Goal: Task Accomplishment & Management: Complete application form

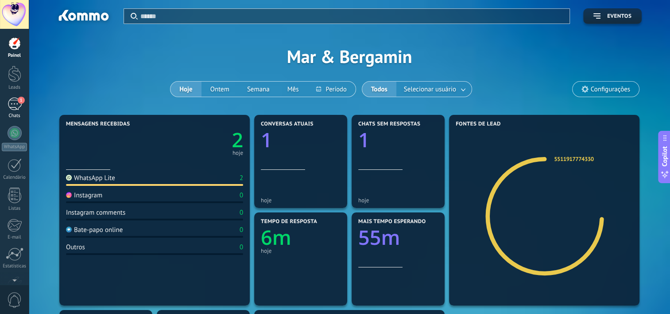
click at [19, 102] on span "1" at bounding box center [21, 100] width 7 height 7
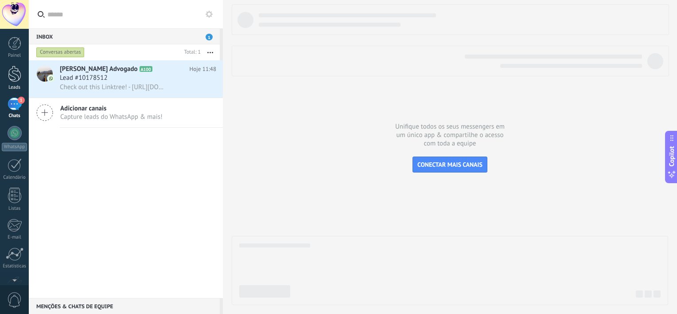
click at [14, 76] on div at bounding box center [14, 74] width 13 height 16
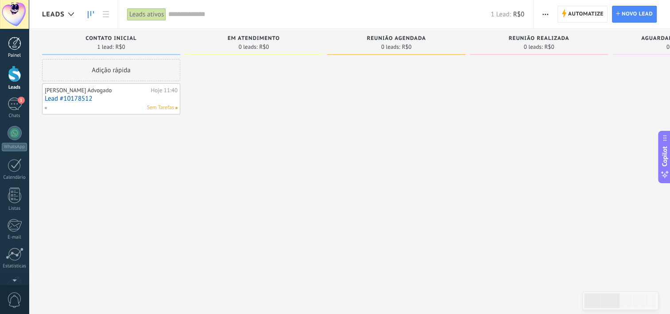
click at [16, 45] on div at bounding box center [14, 43] width 13 height 13
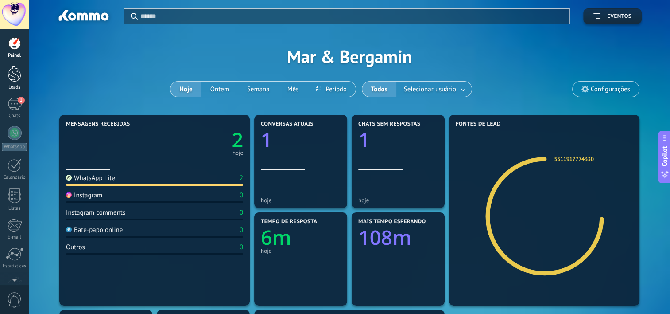
click at [14, 75] on div at bounding box center [14, 74] width 13 height 16
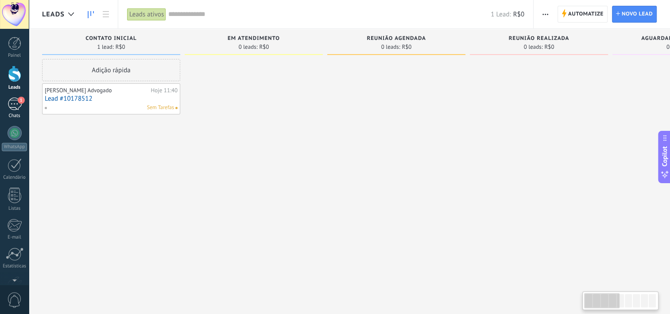
click at [15, 106] on div "1" at bounding box center [15, 103] width 14 height 13
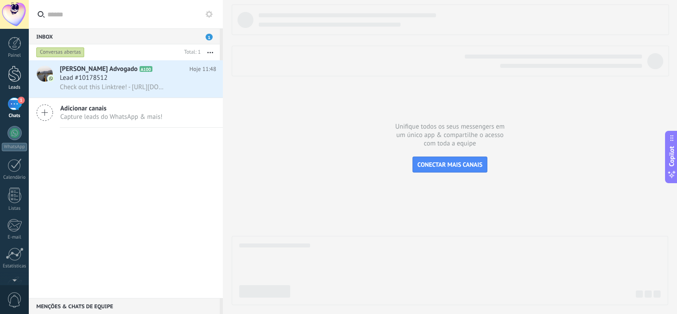
click at [16, 74] on div at bounding box center [14, 74] width 13 height 16
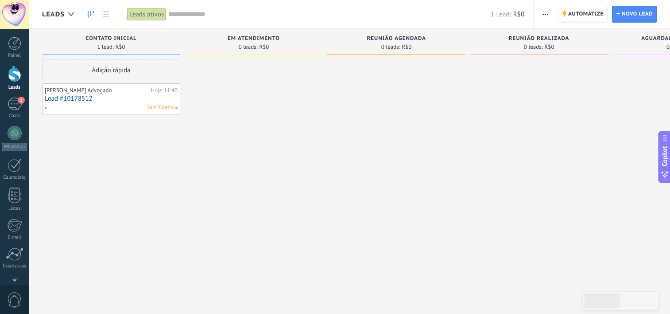
click at [268, 47] on span "R$0" at bounding box center [264, 46] width 10 height 5
click at [12, 171] on div at bounding box center [15, 165] width 14 height 14
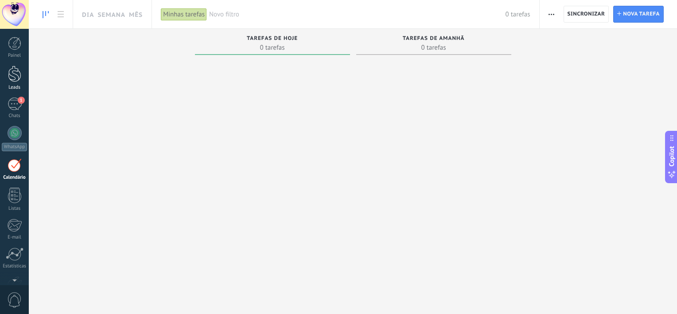
click at [15, 73] on div at bounding box center [14, 74] width 13 height 16
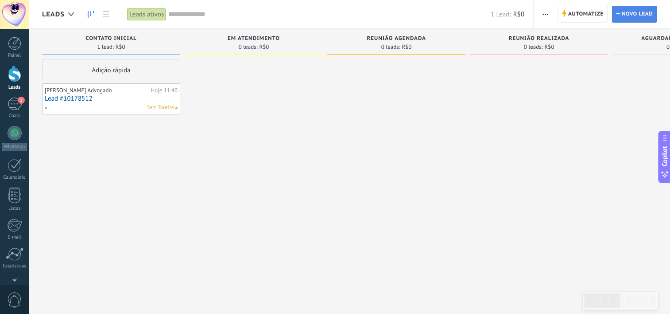
click at [623, 15] on span "Novo lead" at bounding box center [637, 14] width 31 height 16
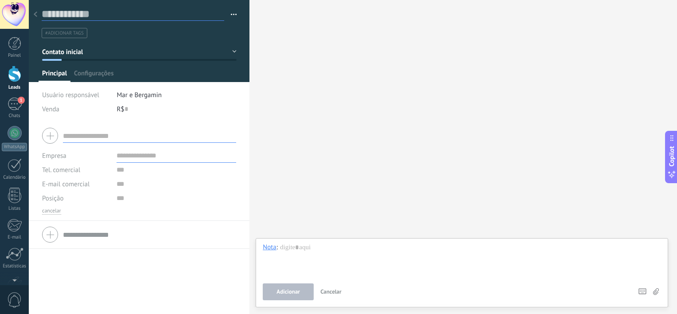
click at [74, 12] on input "text" at bounding box center [133, 14] width 183 height 13
click at [74, 12] on input "*******" at bounding box center [133, 14] width 183 height 13
type input "*******"
click at [121, 169] on input "text" at bounding box center [176, 170] width 120 height 14
click at [136, 190] on input "text" at bounding box center [176, 184] width 120 height 14
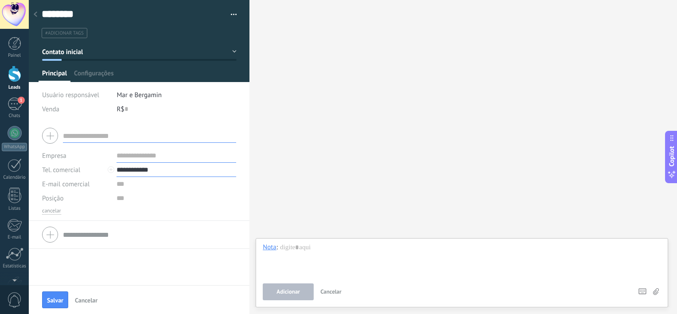
click at [116, 172] on input "**********" at bounding box center [176, 170] width 120 height 14
type input "**********"
click at [57, 297] on span "Salvar" at bounding box center [55, 300] width 16 height 6
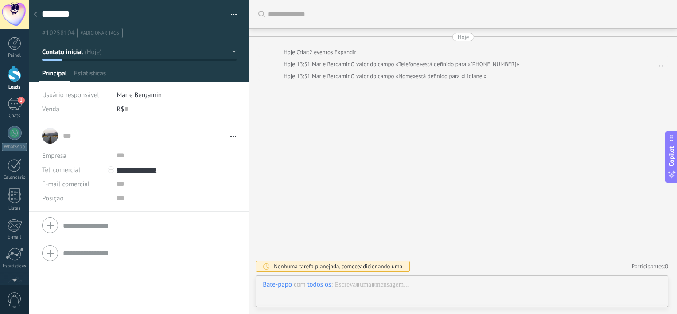
scroll to position [13, 0]
click at [230, 52] on button "Contato inicial" at bounding box center [139, 52] width 194 height 16
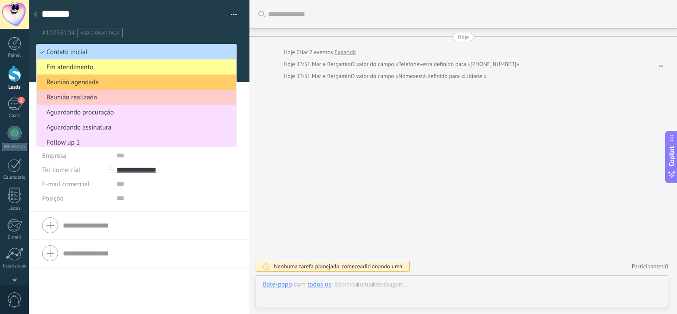
click at [185, 48] on span "Contato inicial" at bounding box center [135, 52] width 197 height 8
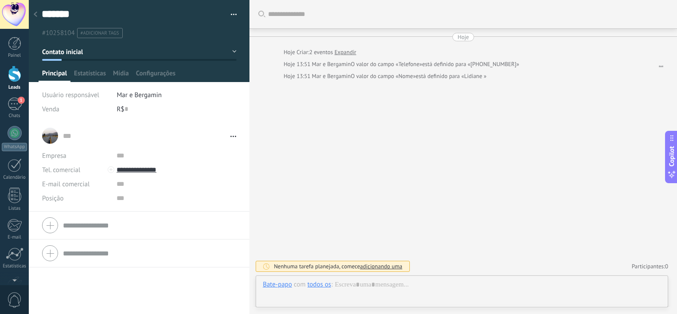
drag, startPoint x: 185, startPoint y: 48, endPoint x: 114, endPoint y: 214, distance: 180.6
click at [114, 214] on div at bounding box center [139, 225] width 194 height 22
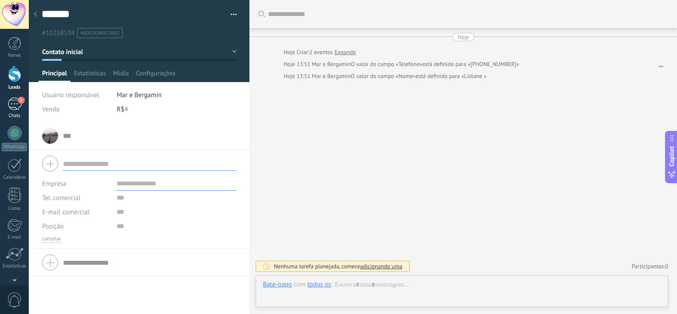
click at [18, 103] on span "1" at bounding box center [21, 100] width 7 height 7
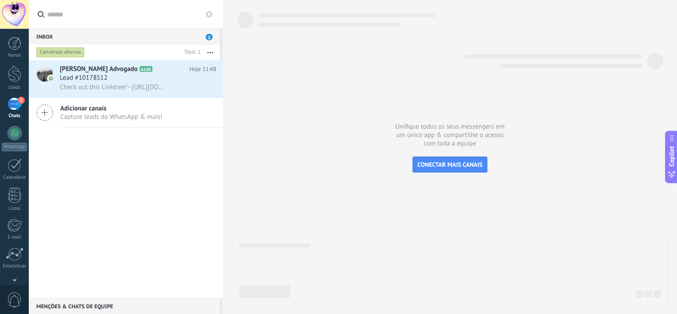
click at [16, 101] on div "1" at bounding box center [15, 103] width 14 height 13
click at [16, 78] on div at bounding box center [14, 74] width 13 height 16
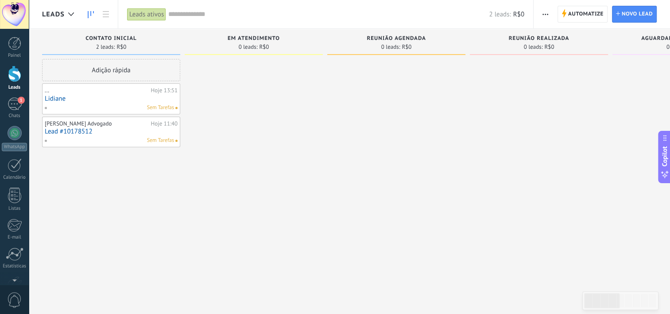
click at [82, 101] on link "Lidiane" at bounding box center [111, 99] width 133 height 8
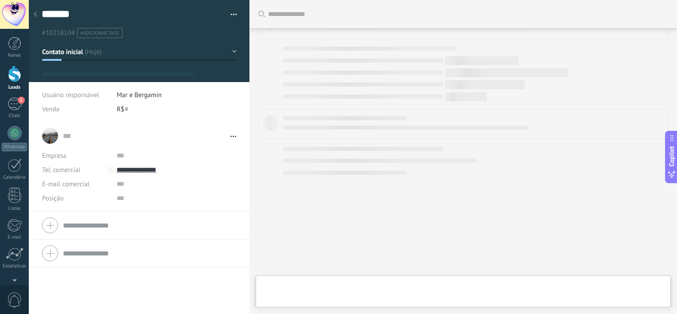
type textarea "*******"
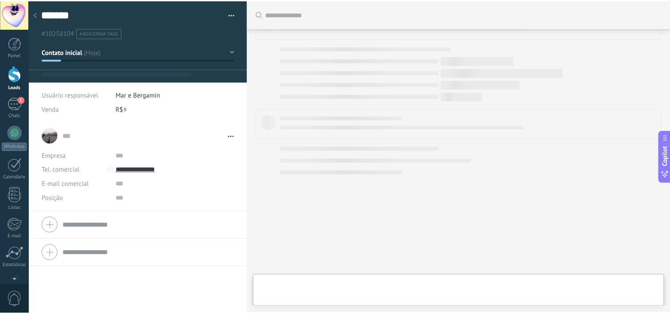
scroll to position [13, 0]
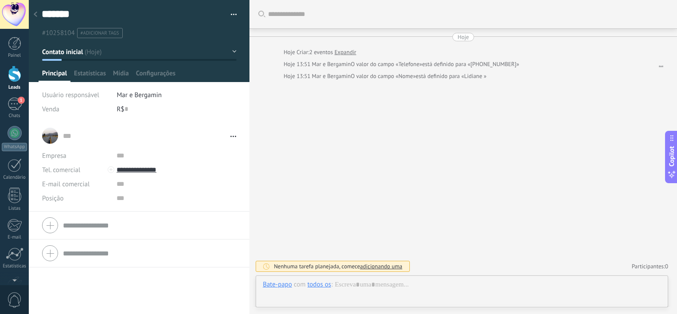
click at [463, 38] on div "Hoje" at bounding box center [464, 37] width 12 height 8
click at [305, 135] on div "Buscar Carregar mais Hoje Hoje Criar: 2 eventos Expandir Hoje 13:51 Mar e Berga…" at bounding box center [462, 157] width 427 height 314
click at [13, 73] on div at bounding box center [14, 74] width 13 height 16
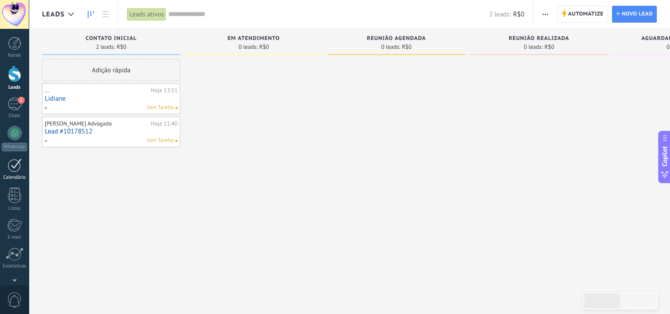
click at [14, 170] on div at bounding box center [15, 165] width 14 height 14
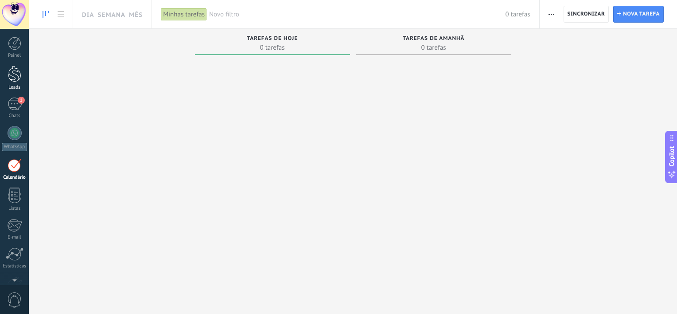
click at [13, 78] on div at bounding box center [14, 74] width 13 height 16
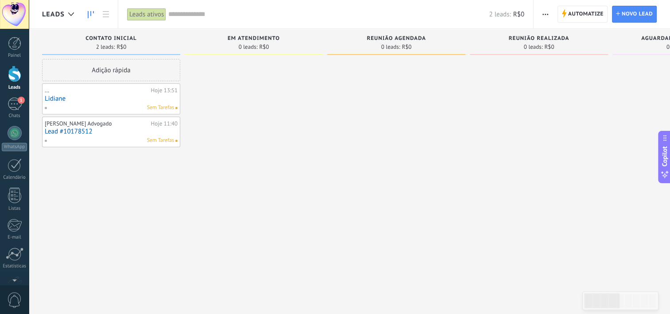
click at [248, 39] on span "Em atendimento" at bounding box center [254, 38] width 52 height 6
click at [532, 44] on span "0 leads:" at bounding box center [533, 46] width 19 height 5
